Goal: Task Accomplishment & Management: Use online tool/utility

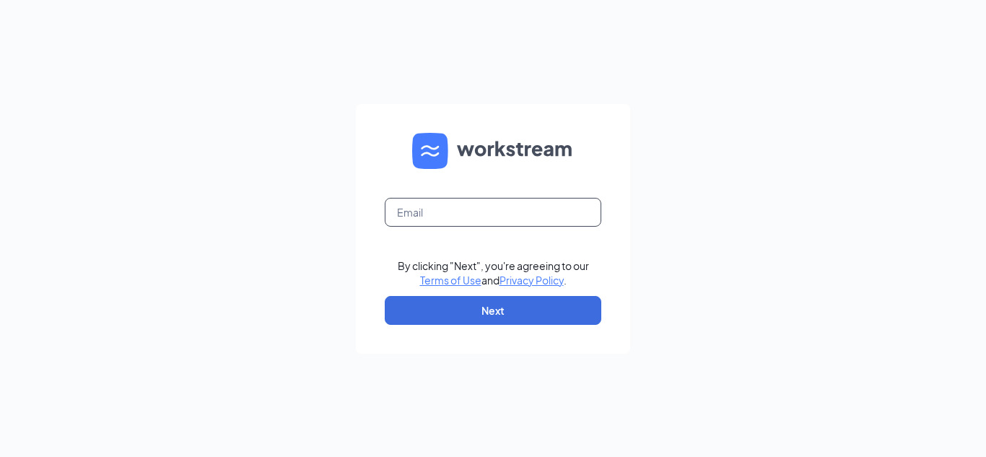
click at [463, 207] on input "text" at bounding box center [493, 212] width 217 height 29
type input "villageace15002@gmail.com"
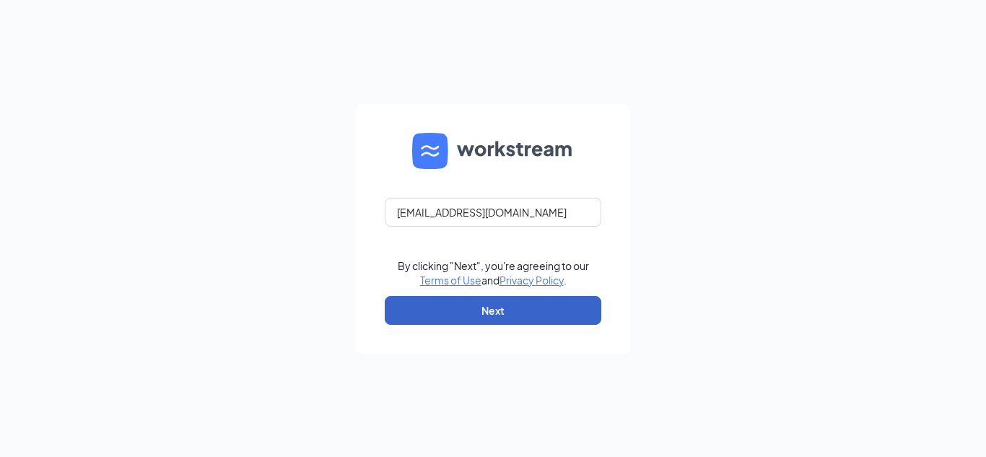
click at [453, 302] on button "Next" at bounding box center [493, 310] width 217 height 29
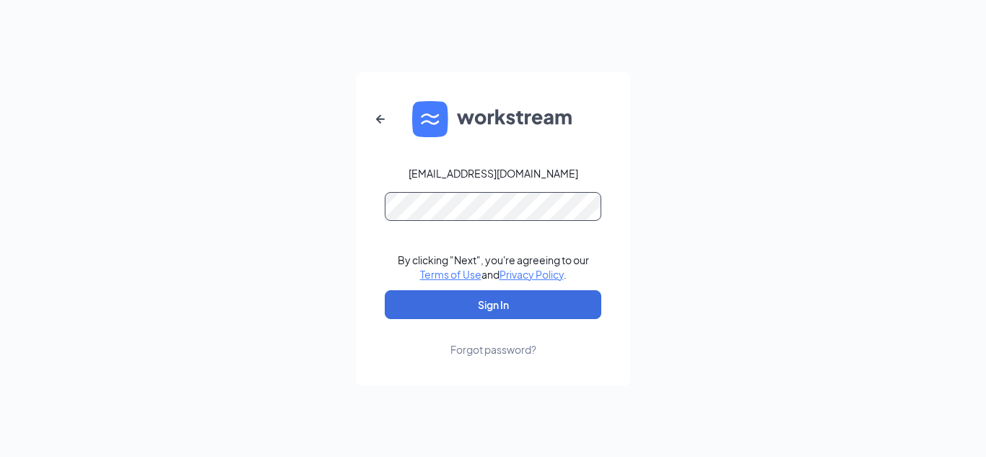
click at [385, 290] on button "Sign In" at bounding box center [493, 304] width 217 height 29
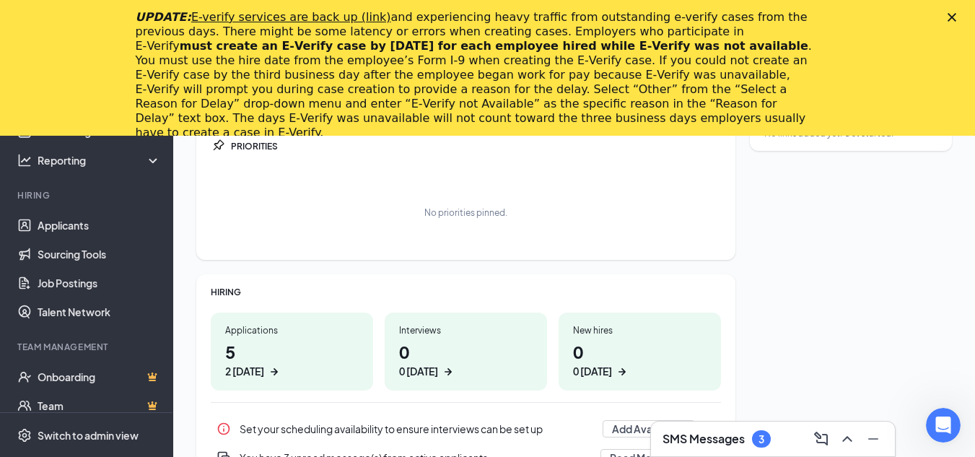
scroll to position [144, 0]
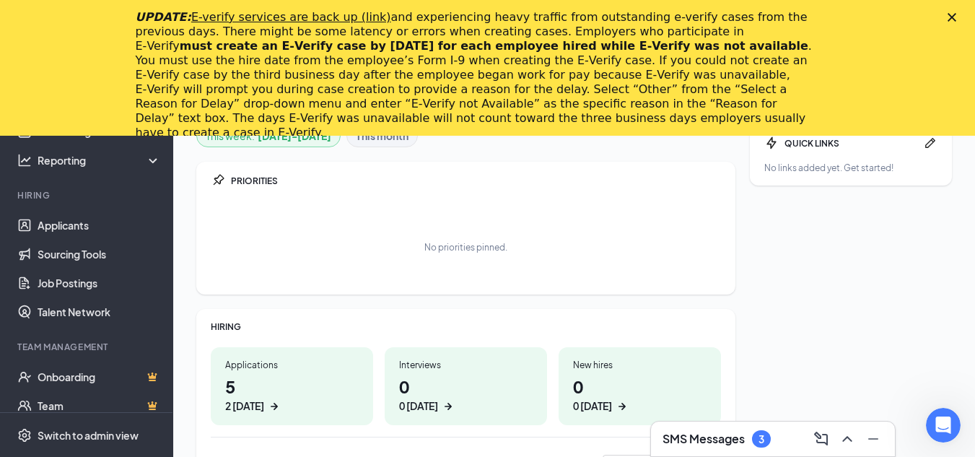
click at [957, 18] on icon "Close" at bounding box center [952, 17] width 9 height 9
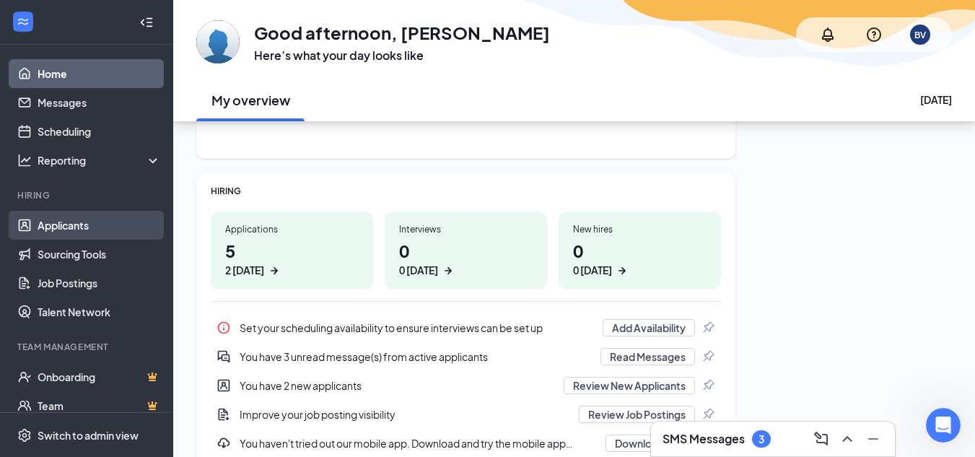
click at [70, 230] on link "Applicants" at bounding box center [99, 225] width 123 height 29
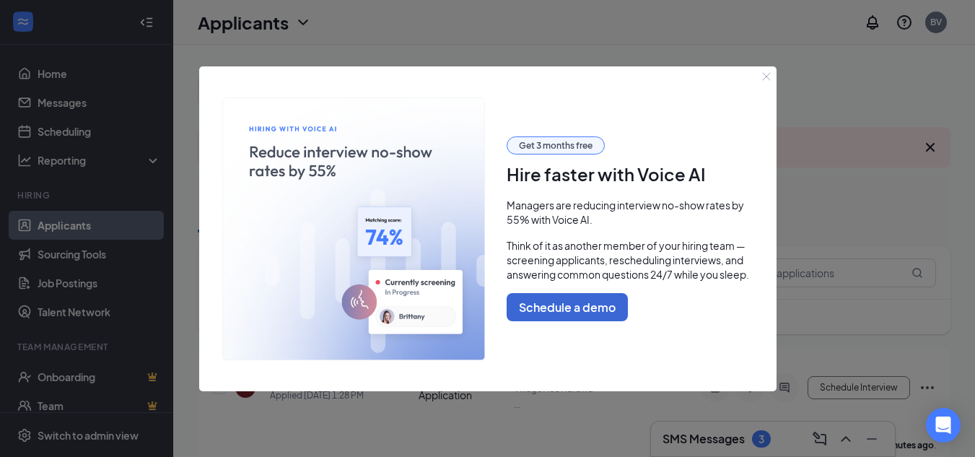
click at [764, 77] on icon "Close" at bounding box center [766, 76] width 9 height 9
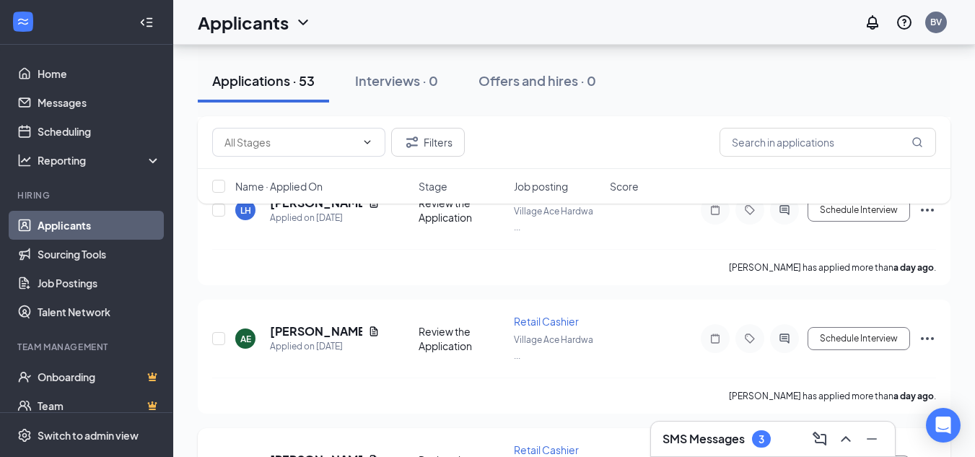
scroll to position [433, 0]
click at [530, 321] on span "Retail Cashier" at bounding box center [546, 322] width 65 height 13
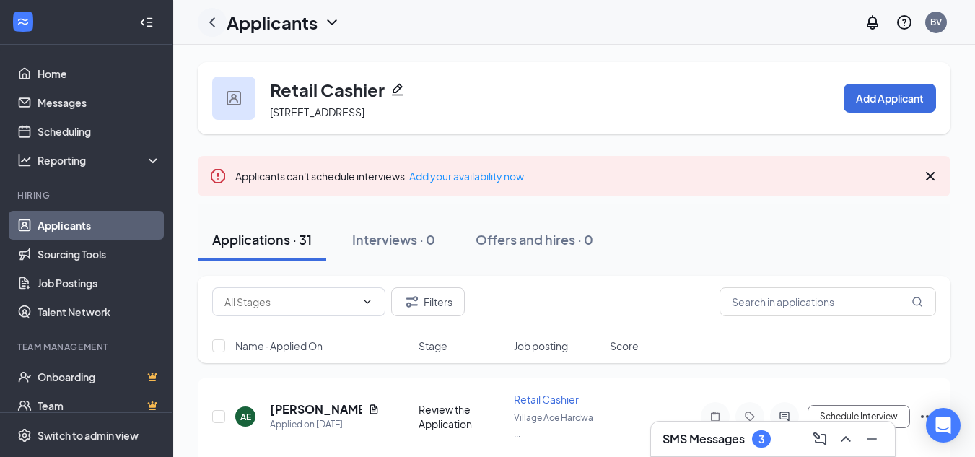
click at [209, 19] on icon "ChevronLeft" at bounding box center [212, 22] width 17 height 17
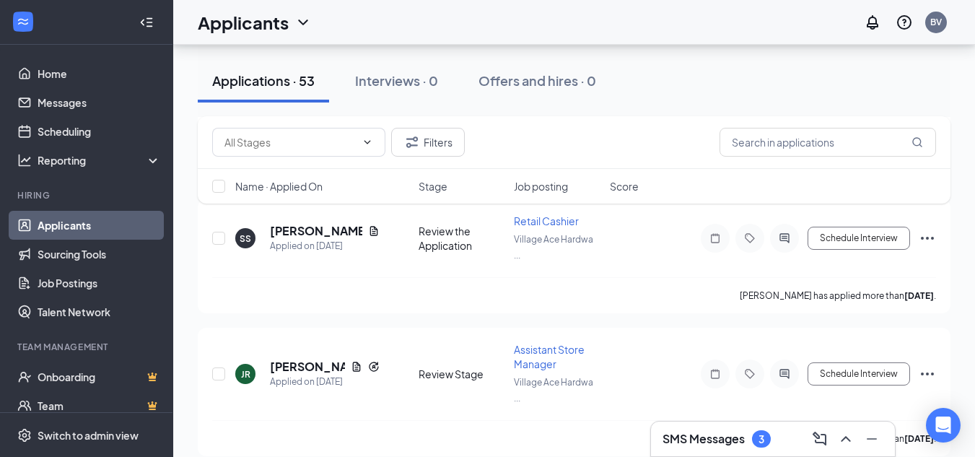
scroll to position [1588, 0]
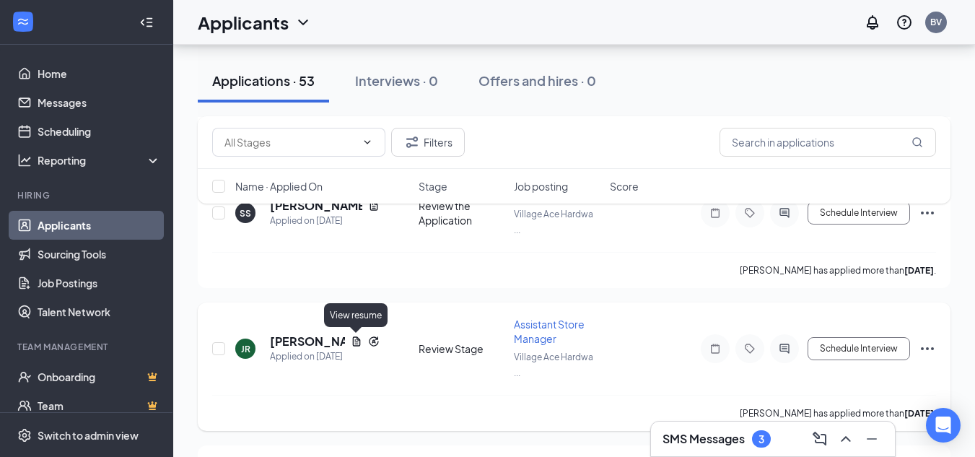
click at [356, 340] on icon "Document" at bounding box center [357, 342] width 12 height 12
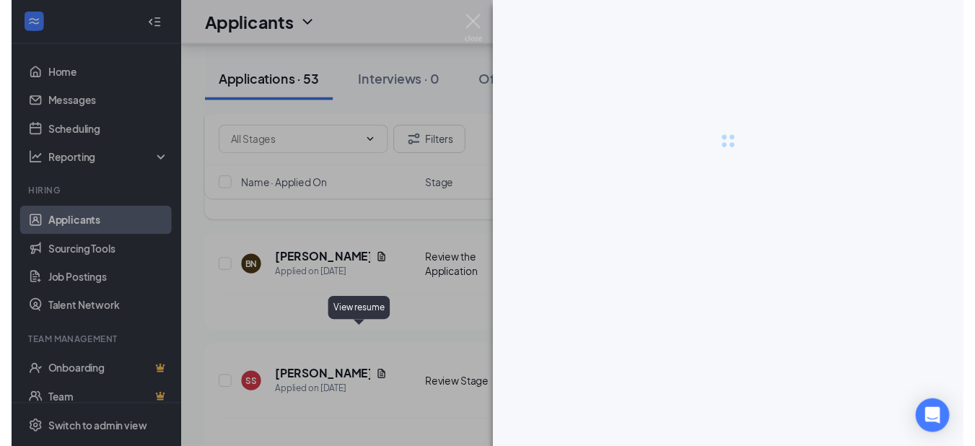
scroll to position [1429, 0]
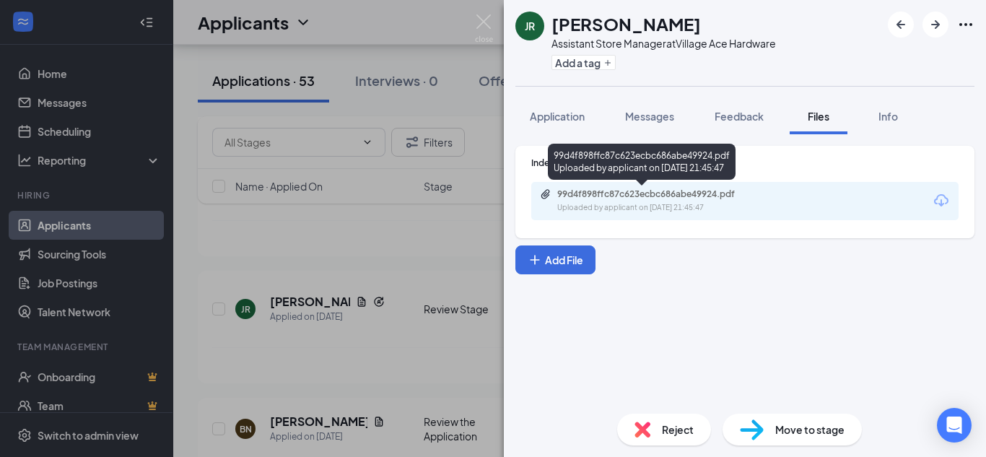
click at [685, 191] on div "99d4f898ffc87c623ecbc686abe49924.pdf" at bounding box center [658, 194] width 202 height 12
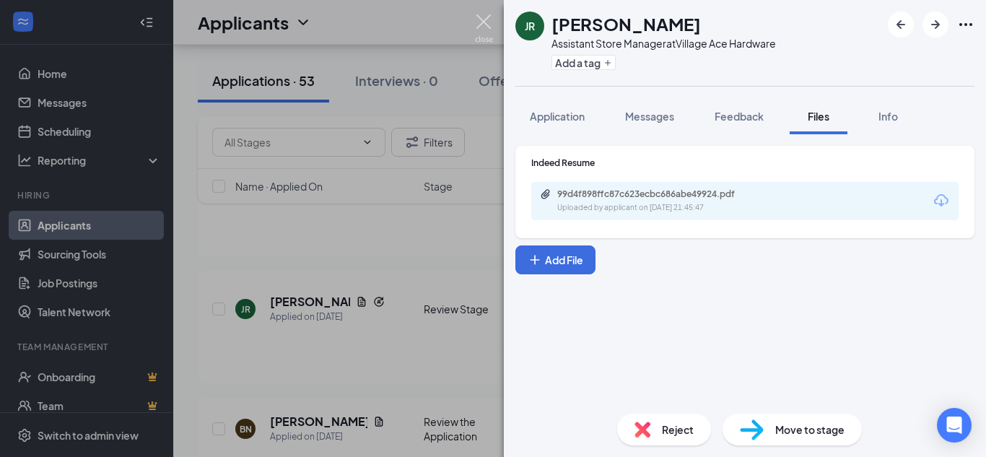
click at [485, 22] on img at bounding box center [484, 28] width 18 height 28
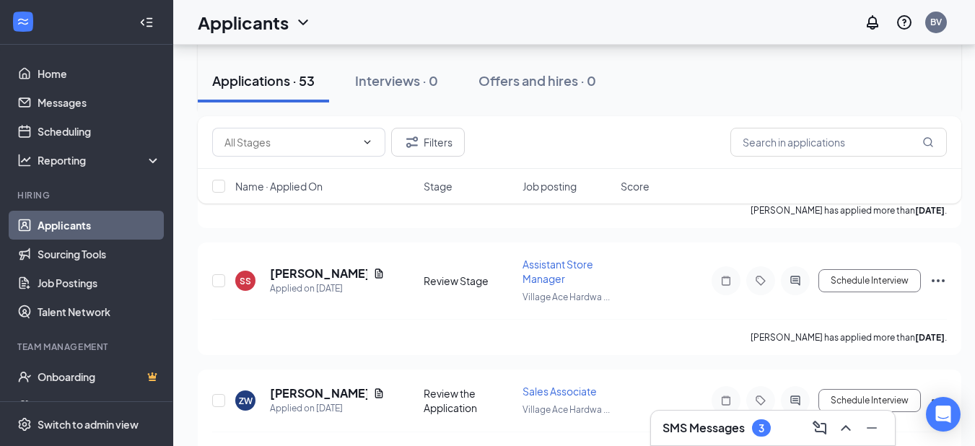
scroll to position [1718, 0]
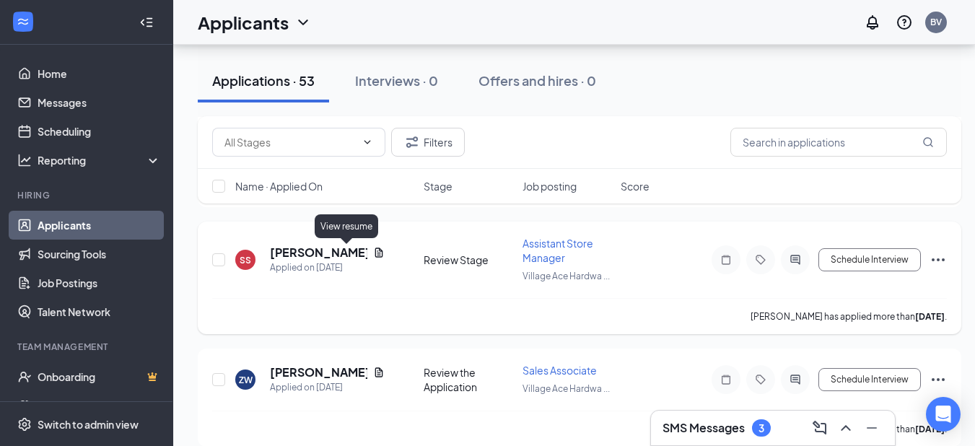
click at [373, 254] on icon "Document" at bounding box center [379, 253] width 12 height 12
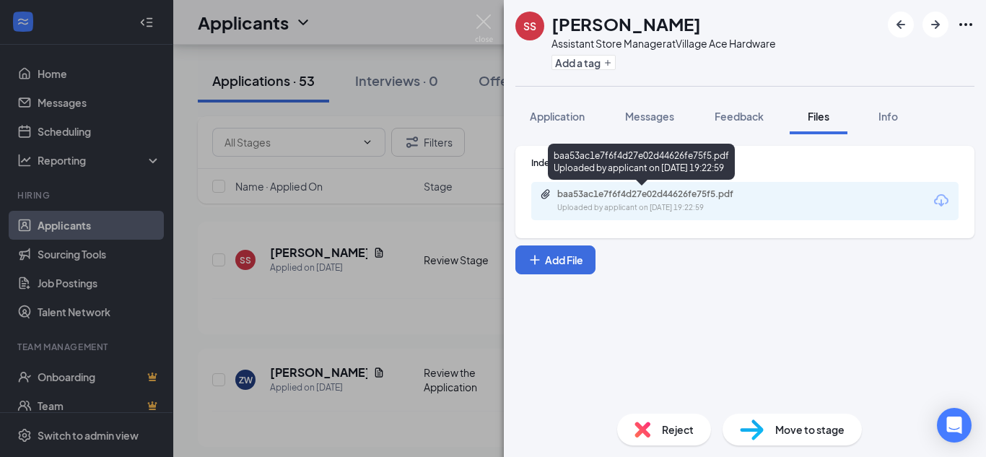
click at [652, 204] on div "Uploaded by applicant on Oct 07, 2025 at 19:22:59" at bounding box center [665, 208] width 217 height 12
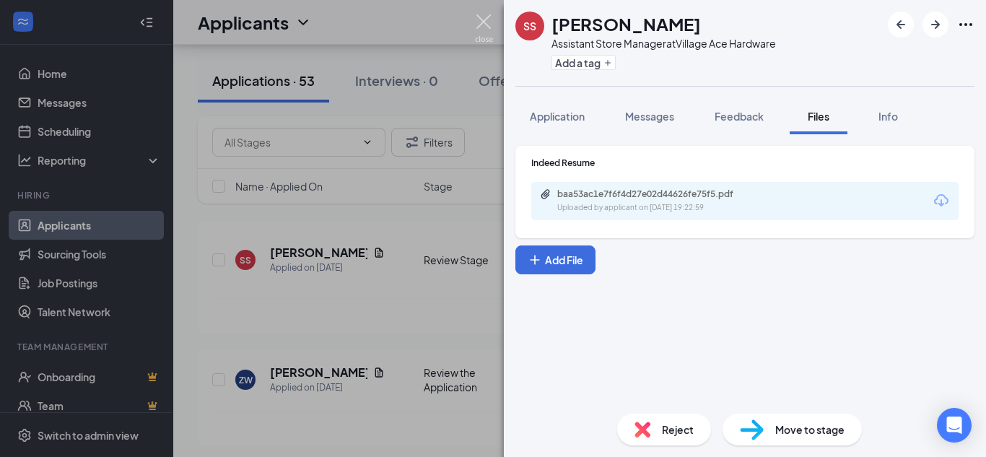
click at [482, 22] on img at bounding box center [484, 28] width 18 height 28
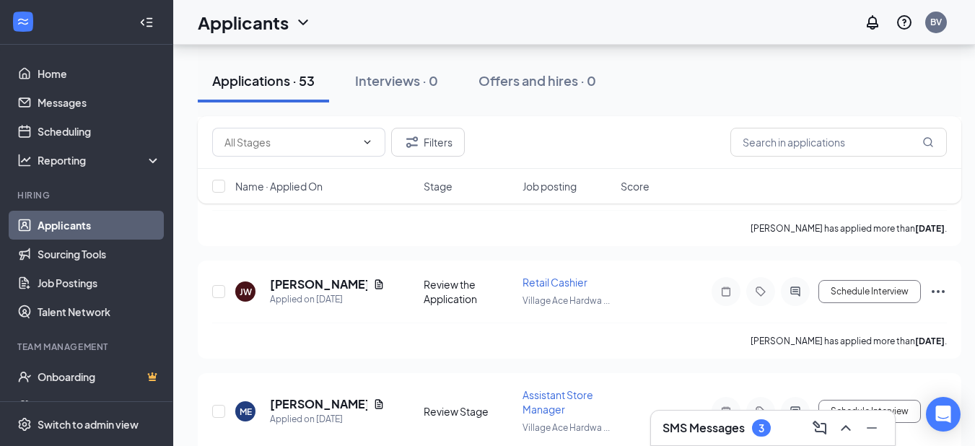
scroll to position [2296, 0]
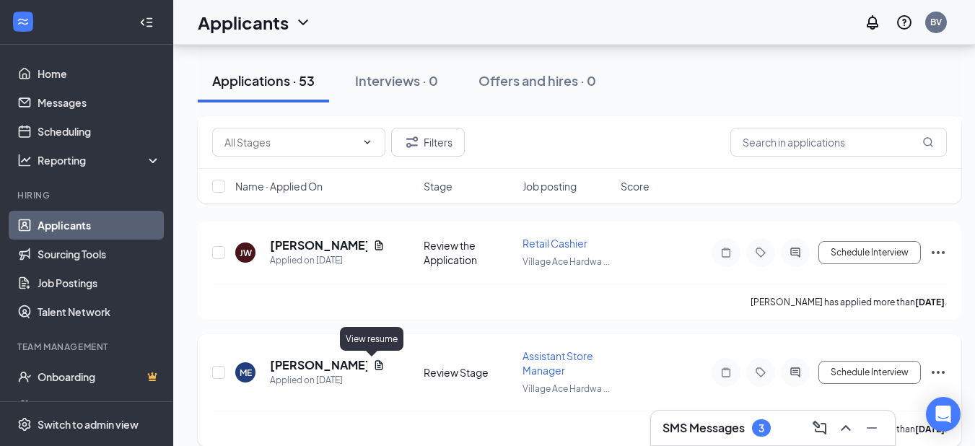
click at [375, 364] on icon "Document" at bounding box center [379, 364] width 8 height 9
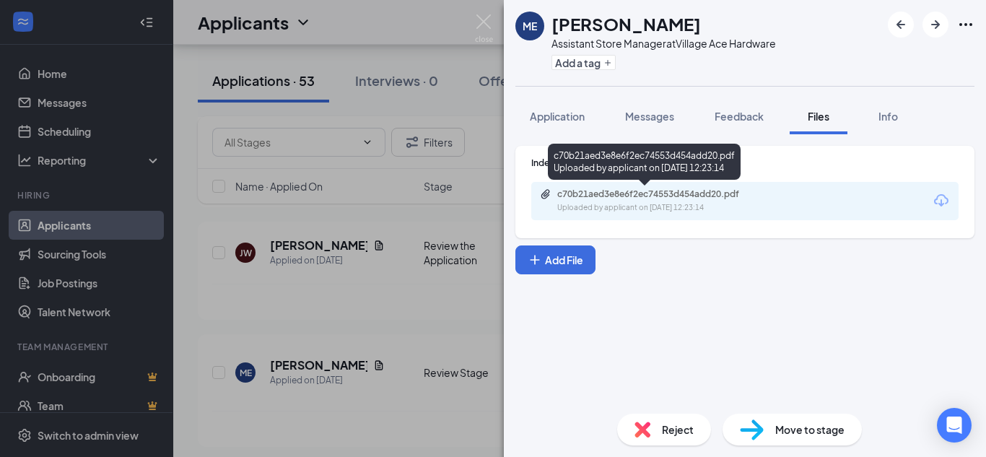
click at [673, 203] on div "Uploaded by applicant on Oct 02, 2025 at 12:23:14" at bounding box center [665, 208] width 217 height 12
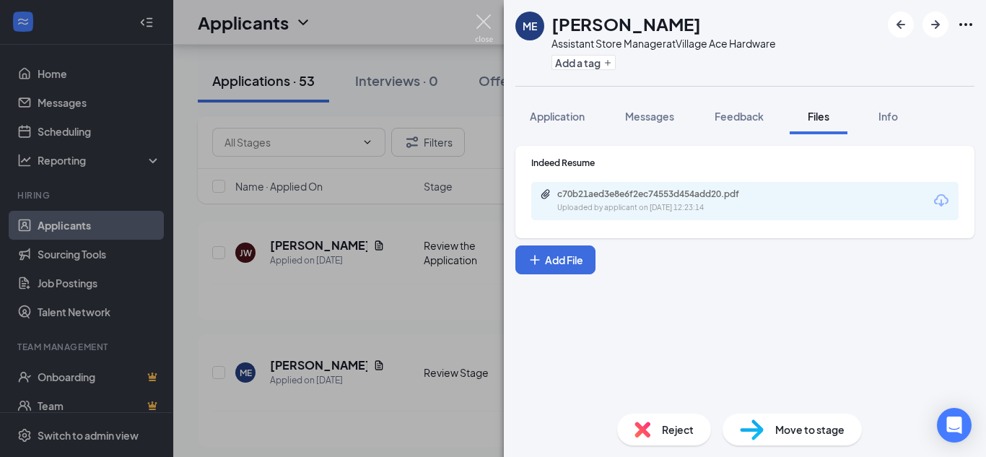
click at [486, 16] on img at bounding box center [484, 28] width 18 height 28
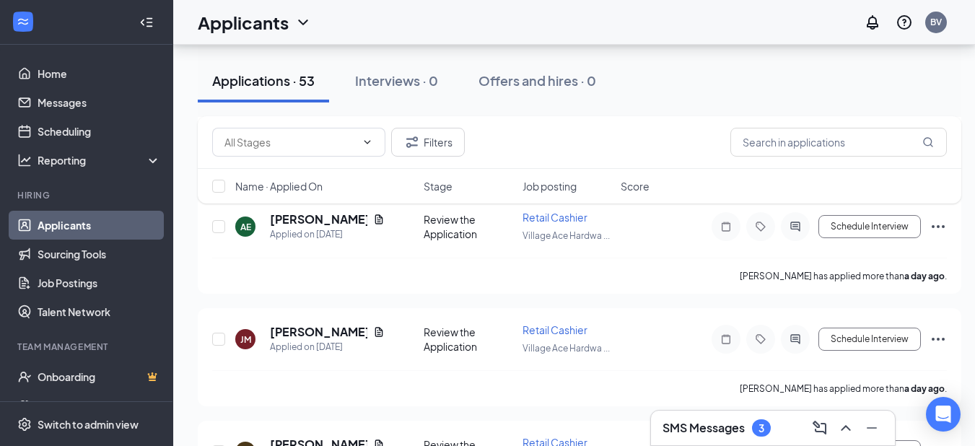
scroll to position [419, 0]
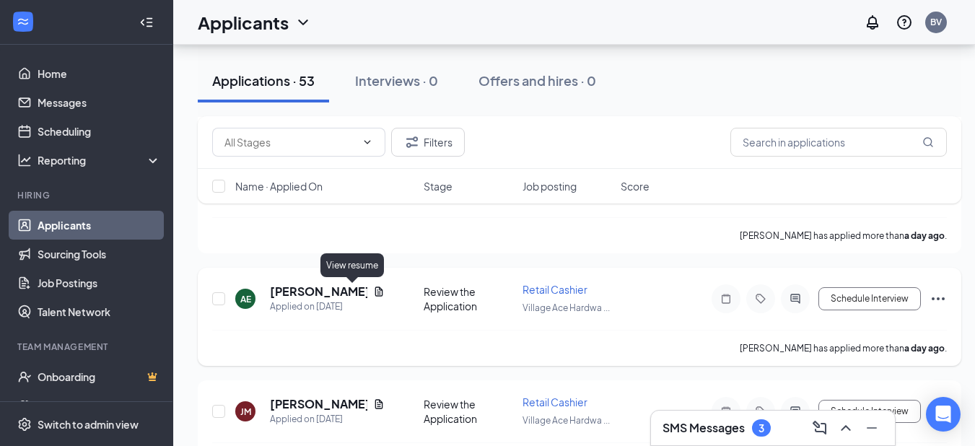
click at [373, 291] on icon "Document" at bounding box center [379, 292] width 12 height 12
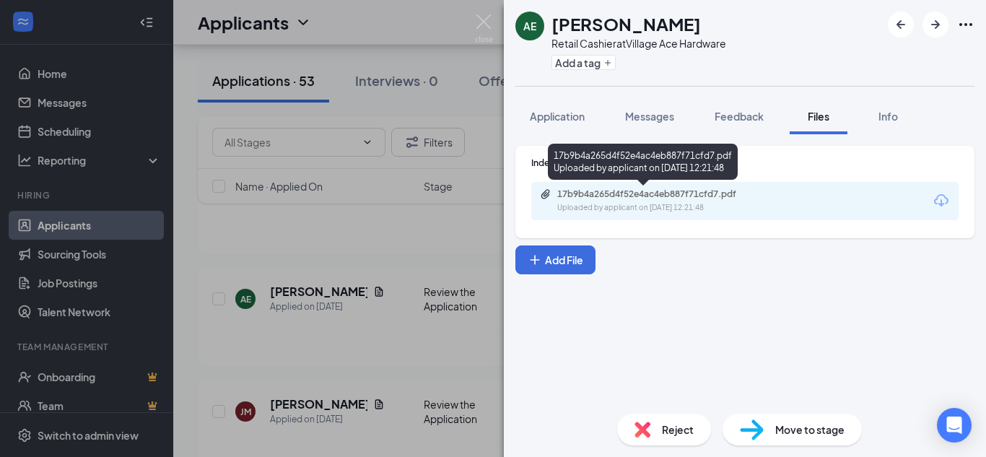
click at [653, 191] on div "17b9b4a265d4f52e4ac4eb887f71cfd7.pdf" at bounding box center [658, 194] width 202 height 12
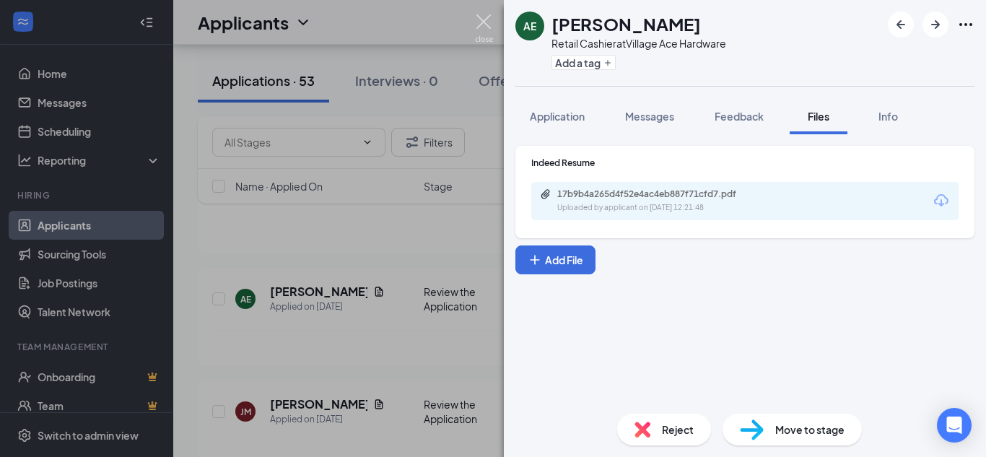
click at [479, 17] on img at bounding box center [484, 28] width 18 height 28
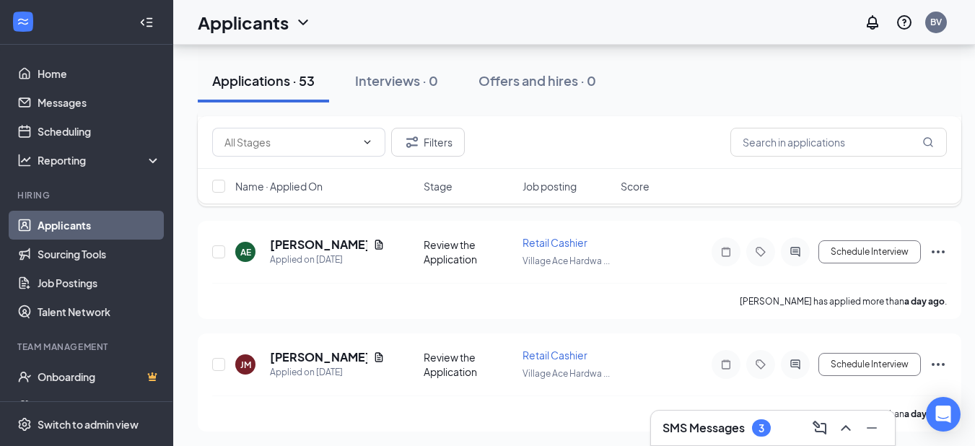
scroll to position [491, 0]
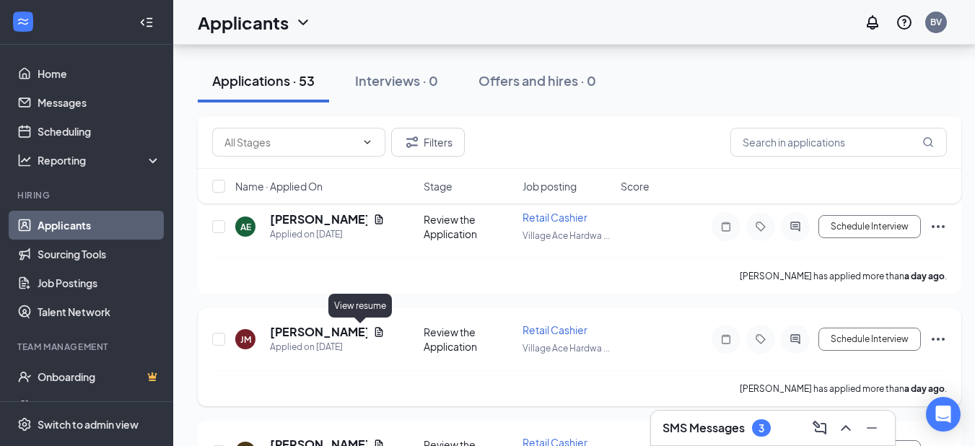
click at [373, 335] on icon "Document" at bounding box center [379, 332] width 12 height 12
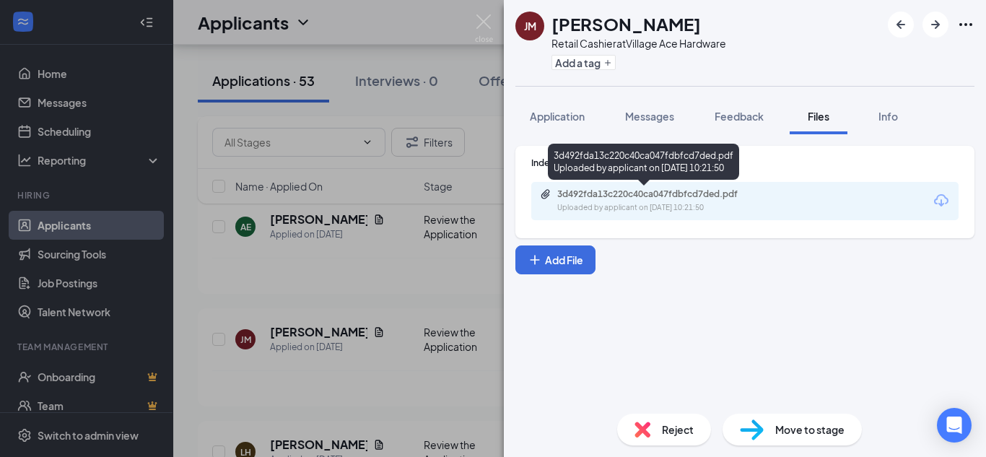
click at [572, 199] on div "3d492fda13c220c40ca047fdbfcd7ded.pdf" at bounding box center [658, 194] width 202 height 12
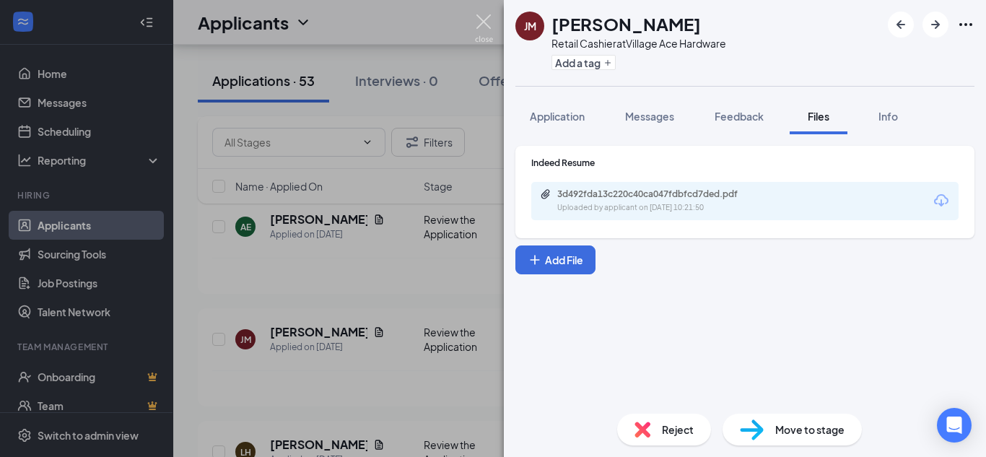
click at [481, 20] on img at bounding box center [484, 28] width 18 height 28
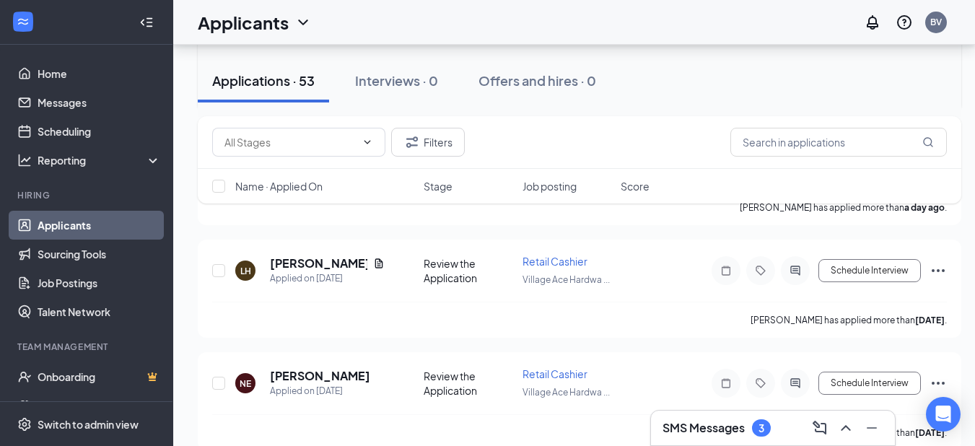
scroll to position [708, 0]
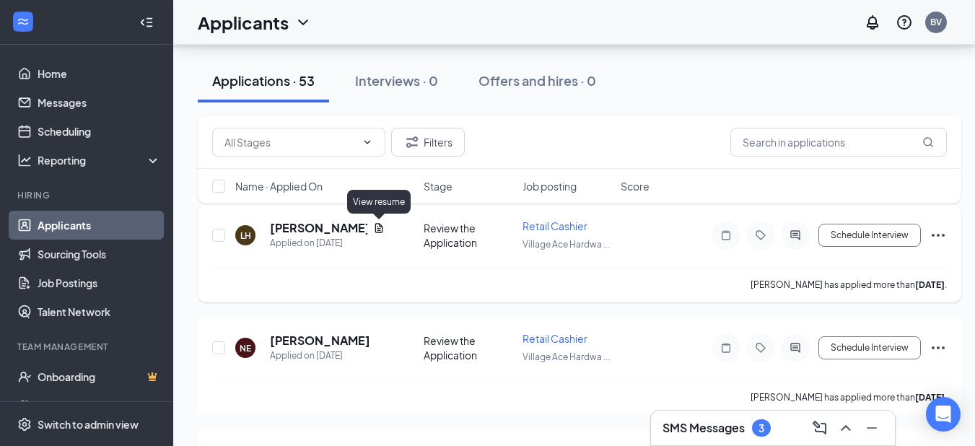
click at [378, 227] on icon "Document" at bounding box center [379, 228] width 12 height 12
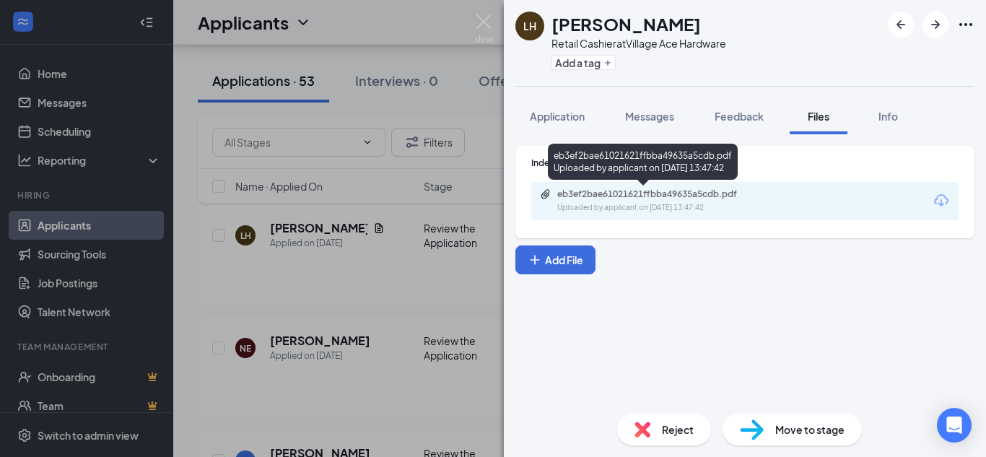
click at [566, 193] on div "eb3ef2bae61021621ffbba49635a5cdb.pdf" at bounding box center [658, 194] width 202 height 12
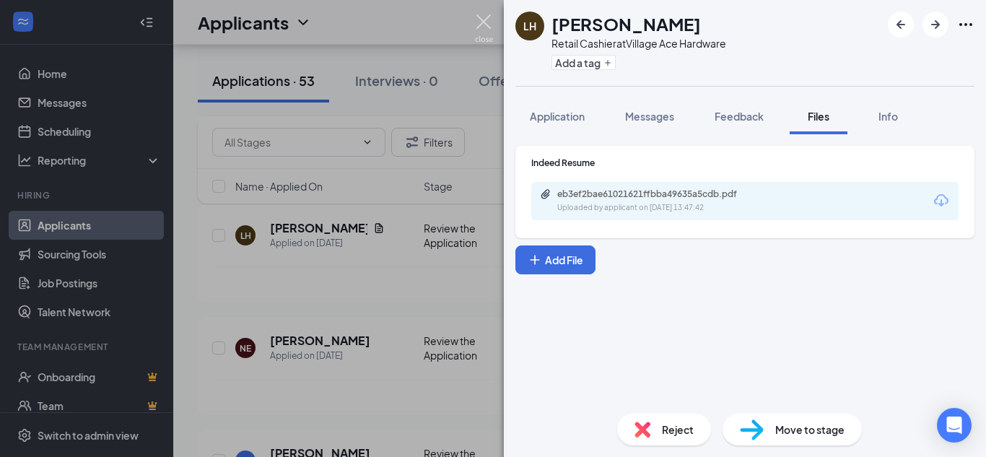
click at [487, 27] on img at bounding box center [484, 28] width 18 height 28
